Goal: Task Accomplishment & Management: Manage account settings

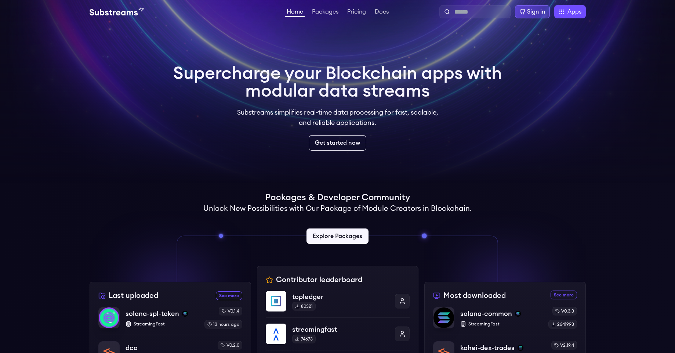
click at [530, 11] on div "Sign in" at bounding box center [536, 11] width 18 height 9
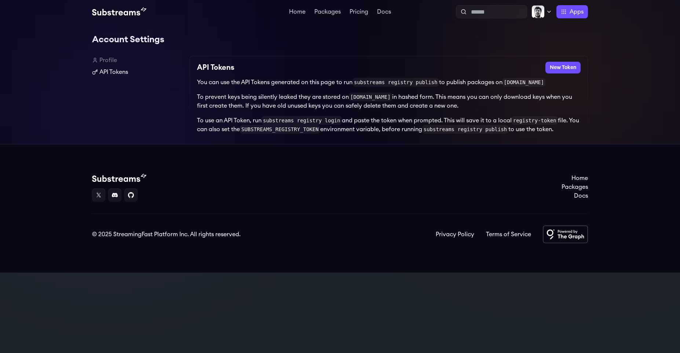
click at [110, 72] on link "API Tokens" at bounding box center [138, 72] width 92 height 9
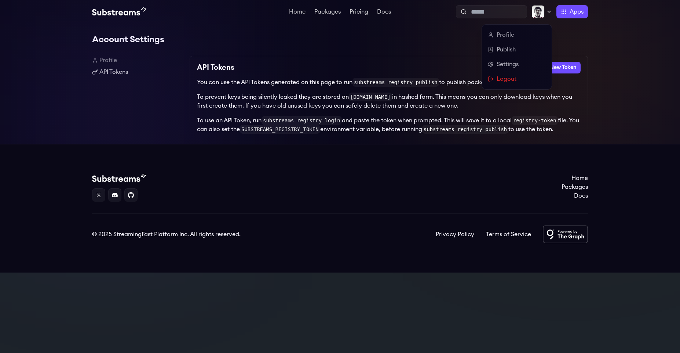
click at [550, 13] on icon at bounding box center [549, 12] width 6 height 6
click at [513, 50] on link "Publish" at bounding box center [517, 49] width 58 height 9
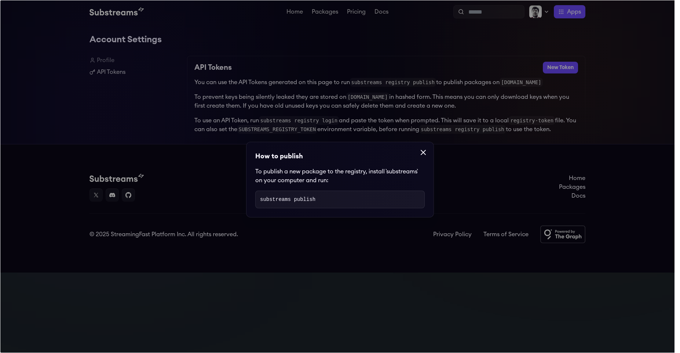
click at [421, 152] on icon at bounding box center [423, 152] width 9 height 9
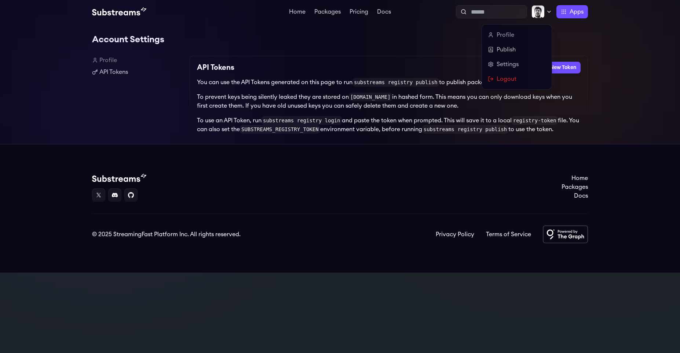
click at [548, 14] on icon at bounding box center [549, 12] width 6 height 6
click at [521, 65] on link "Settings" at bounding box center [517, 64] width 58 height 9
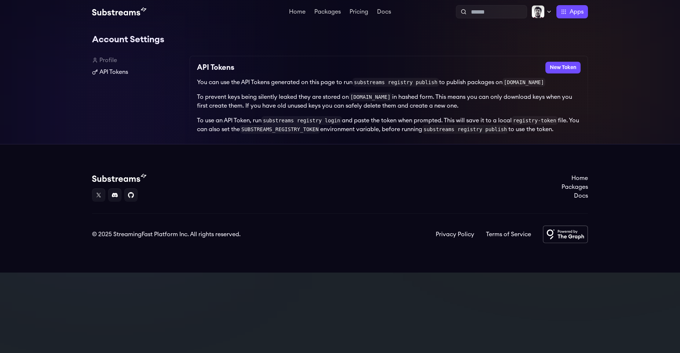
click at [107, 71] on link "API Tokens" at bounding box center [138, 72] width 92 height 9
click at [356, 14] on link "Pricing" at bounding box center [359, 12] width 22 height 7
